Goal: Task Accomplishment & Management: Manage account settings

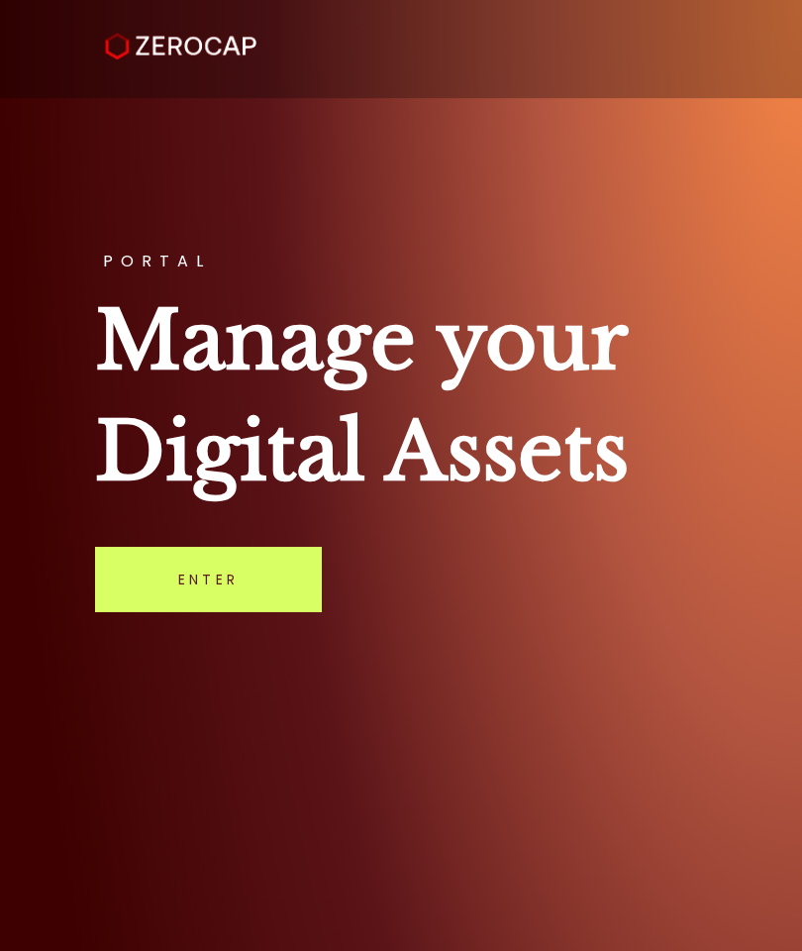
click at [248, 588] on link "Enter" at bounding box center [208, 579] width 227 height 65
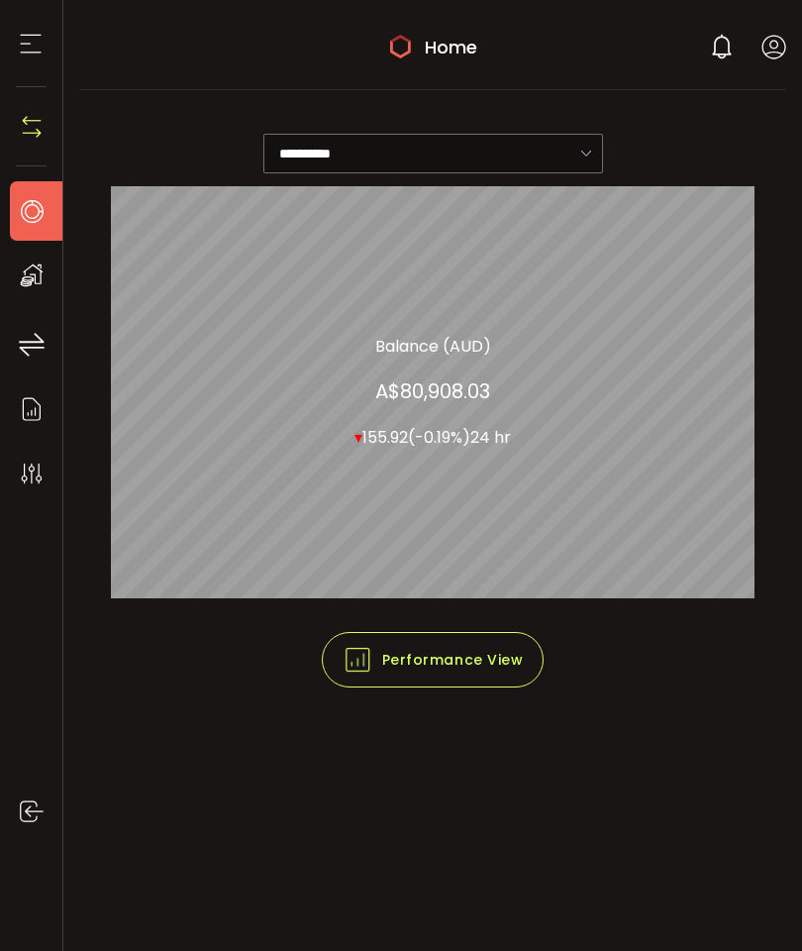
click at [770, 60] on span at bounding box center [774, 53] width 25 height 20
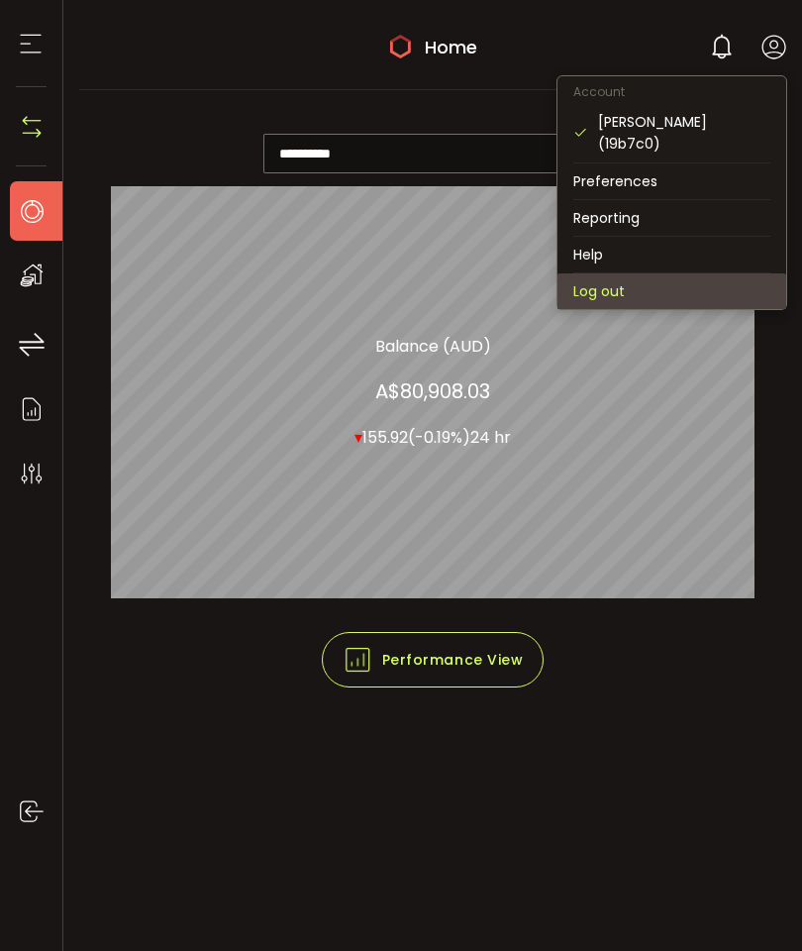
click at [615, 273] on li "Log out" at bounding box center [672, 291] width 229 height 36
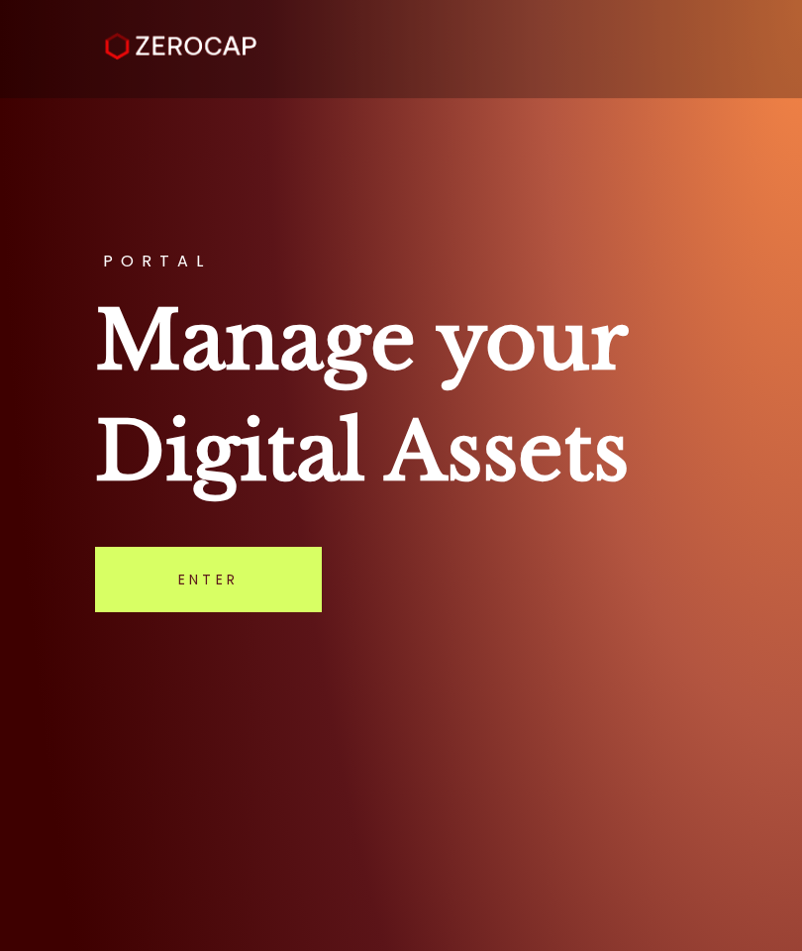
click at [259, 600] on link "Enter" at bounding box center [208, 579] width 227 height 65
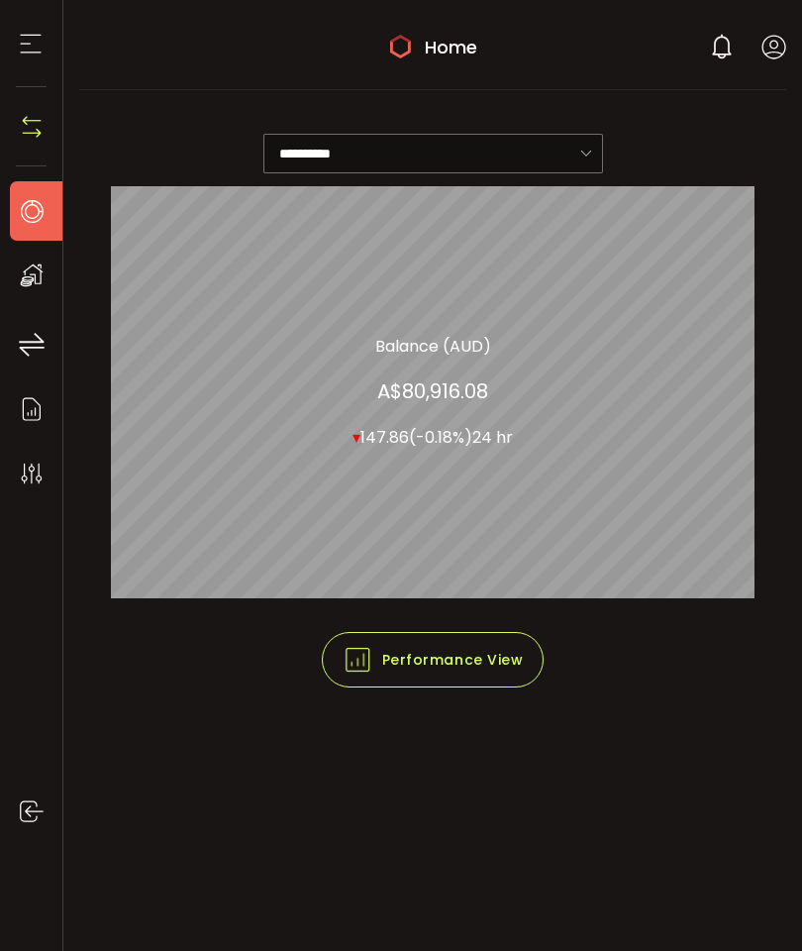
click at [48, 219] on li "Home" at bounding box center [41, 210] width 63 height 59
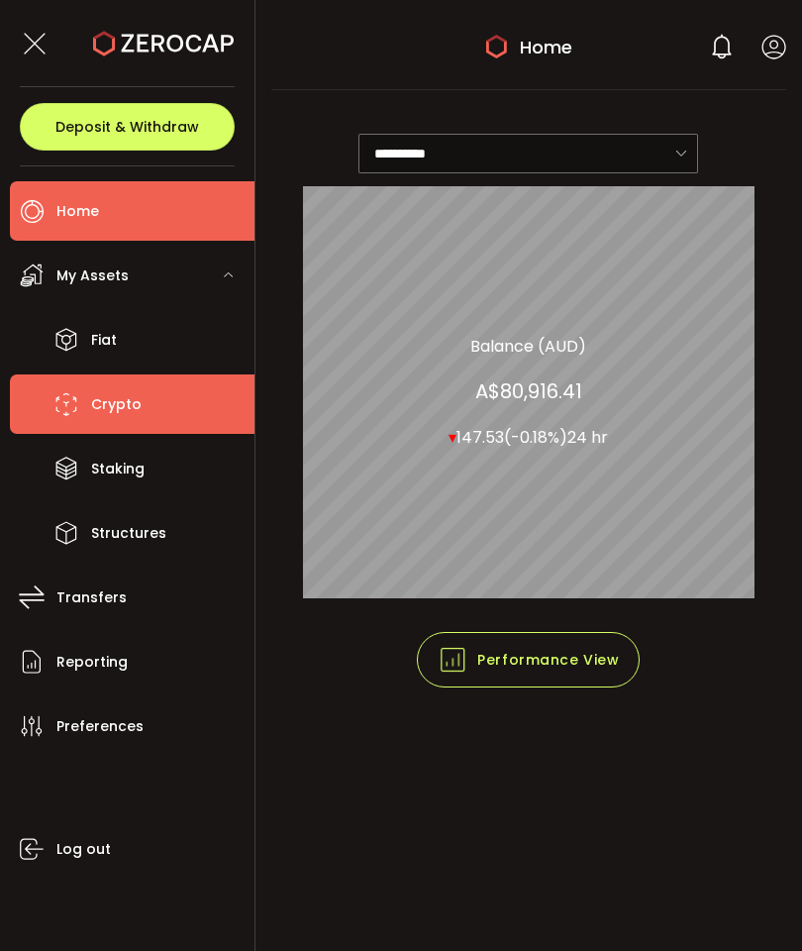
click at [136, 400] on span "Crypto" at bounding box center [116, 404] width 51 height 29
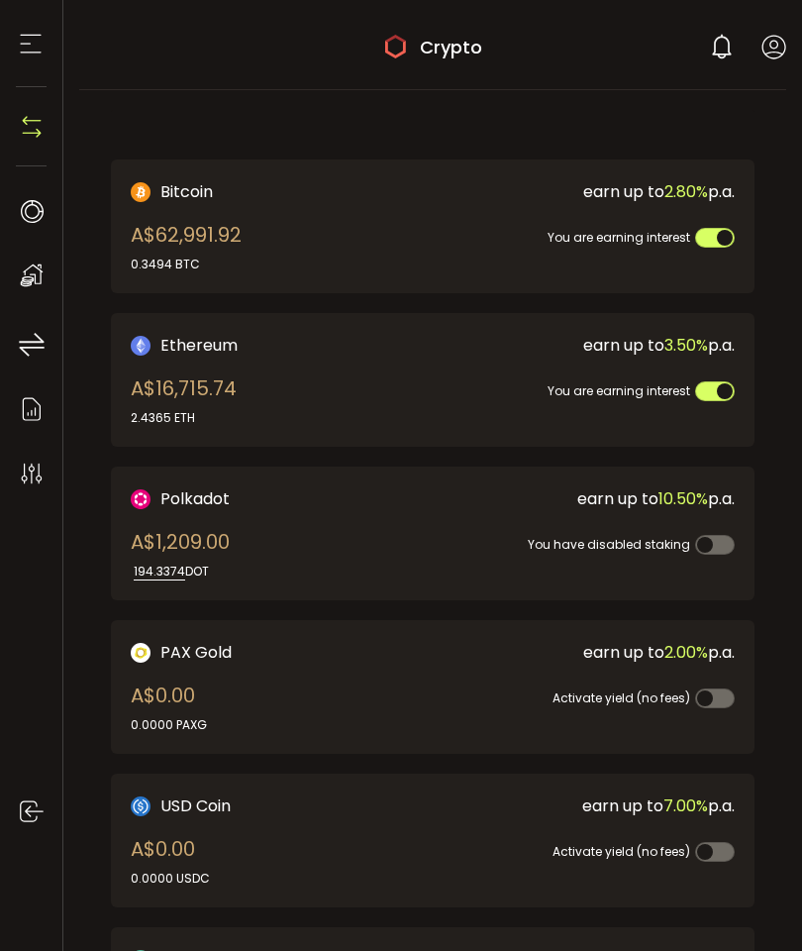
click at [769, 46] on icon at bounding box center [774, 47] width 25 height 25
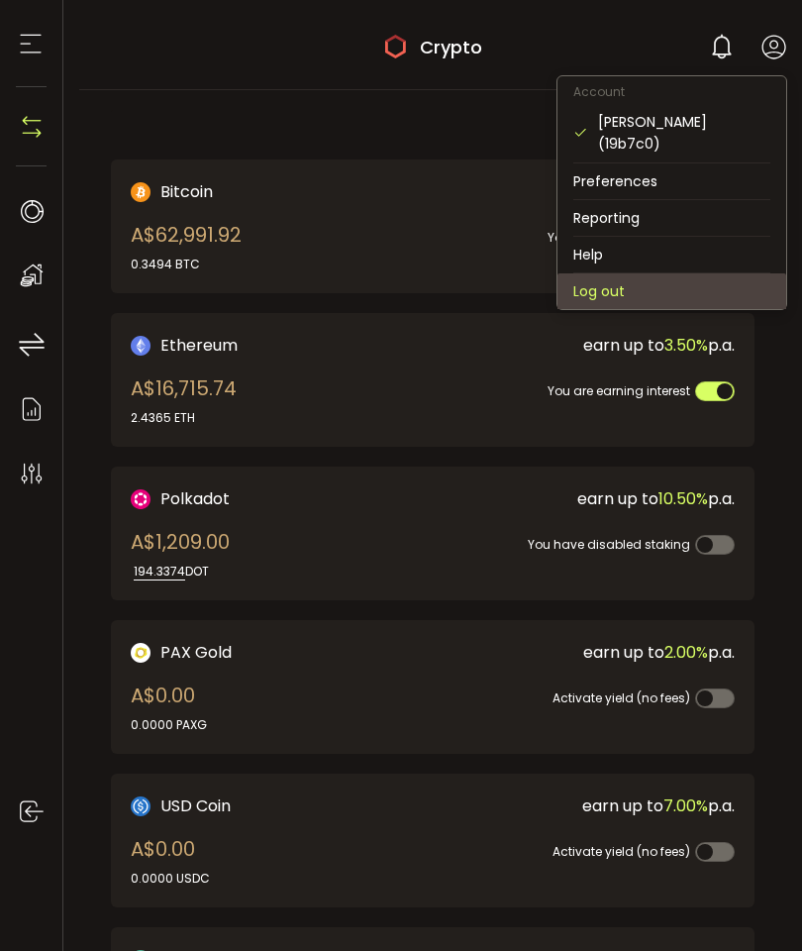
click at [610, 273] on li "Log out" at bounding box center [672, 291] width 229 height 36
